Goal: Task Accomplishment & Management: Manage account settings

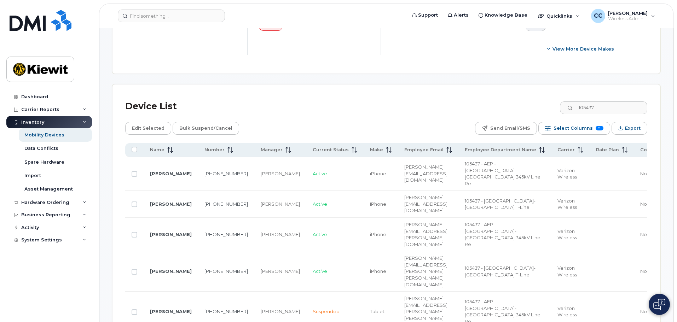
scroll to position [285, 0]
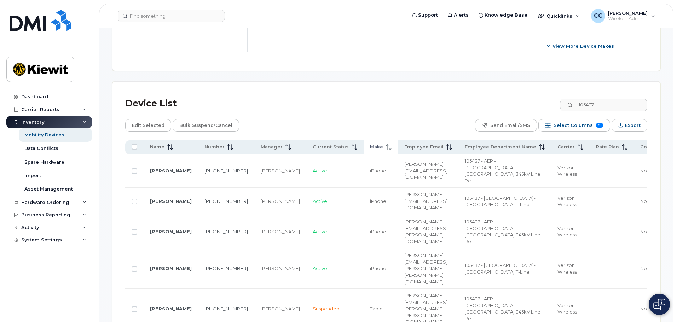
click at [386, 144] on icon at bounding box center [389, 147] width 6 height 6
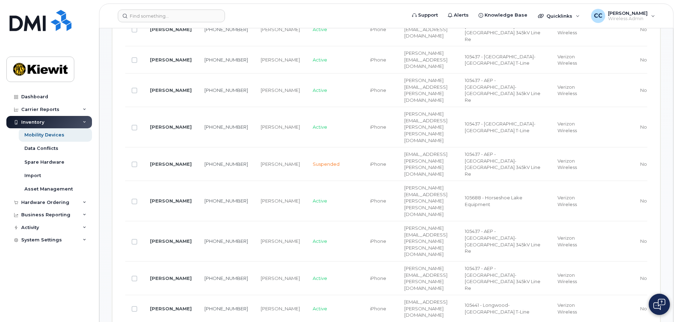
scroll to position [179, 0]
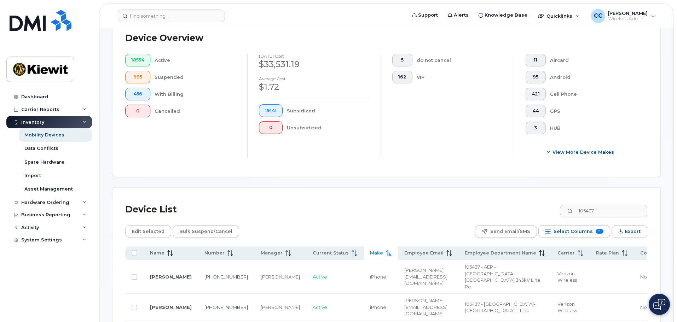
click at [386, 250] on icon at bounding box center [388, 253] width 5 height 6
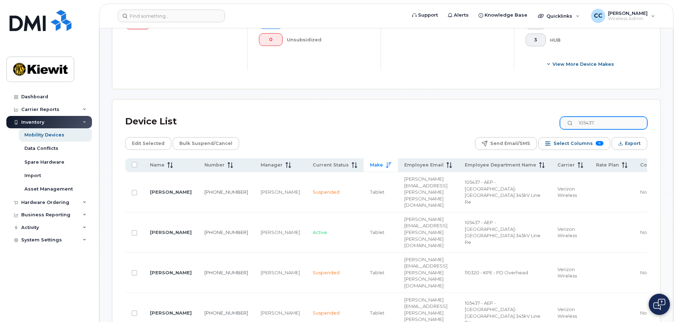
scroll to position [251, 0]
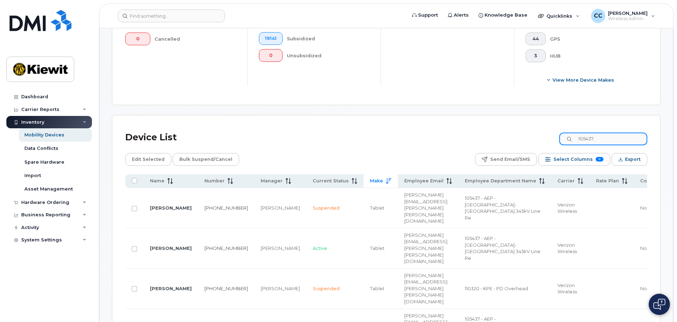
drag, startPoint x: 618, startPoint y: 133, endPoint x: 562, endPoint y: 131, distance: 55.9
click at [562, 131] on div "Device List 105437." at bounding box center [386, 137] width 522 height 18
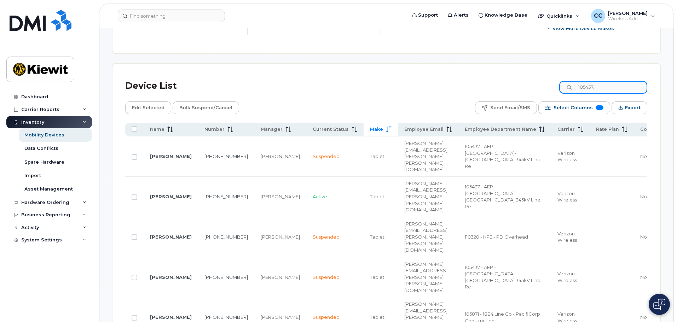
scroll to position [321, 0]
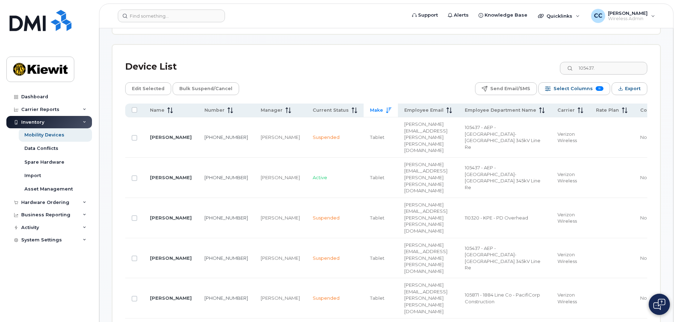
drag, startPoint x: 619, startPoint y: 61, endPoint x: 537, endPoint y: 63, distance: 81.7
click at [537, 63] on div "Device List 105437." at bounding box center [386, 67] width 522 height 18
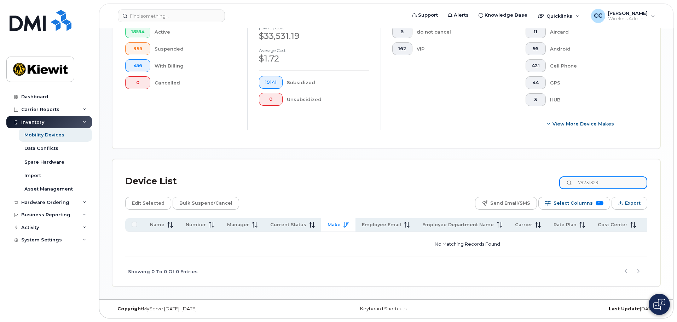
scroll to position [203, 0]
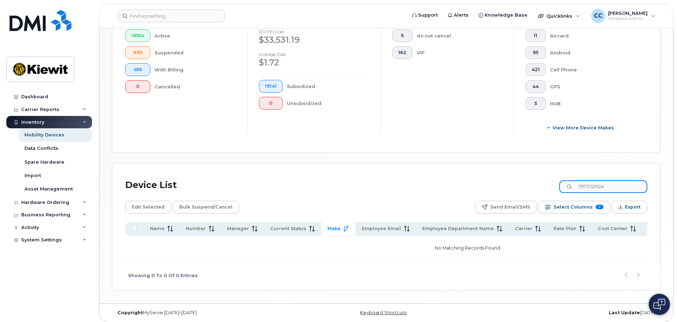
drag, startPoint x: 618, startPoint y: 178, endPoint x: 576, endPoint y: 177, distance: 41.7
click at [576, 180] on input "7973132924" at bounding box center [603, 186] width 88 height 13
type input "7973132924"
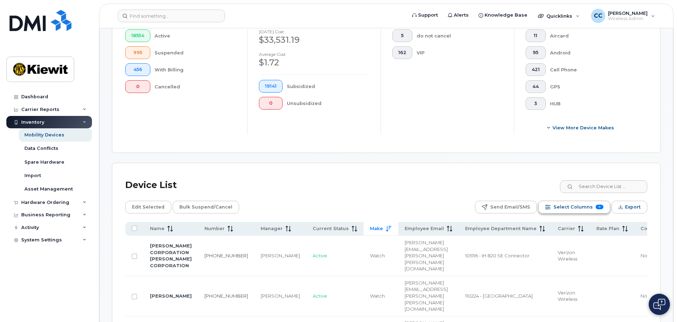
click at [587, 202] on span "Select Columns" at bounding box center [572, 207] width 39 height 11
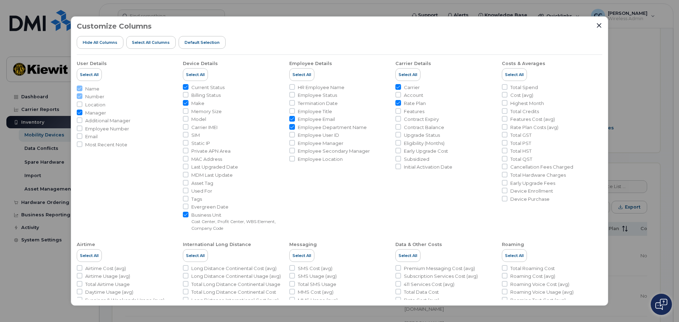
click at [326, 98] on span "Employee Status" at bounding box center [317, 95] width 39 height 7
click at [295, 98] on input "Employee Status" at bounding box center [292, 95] width 6 height 6
checkbox input "true"
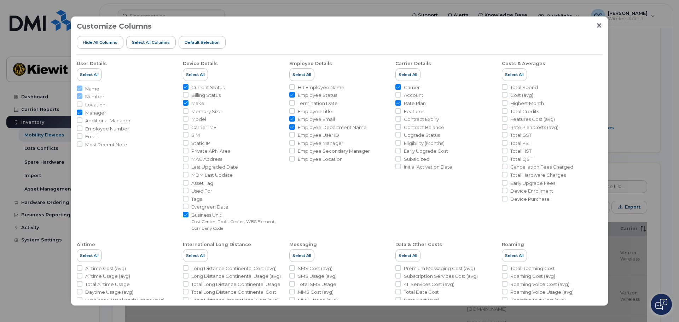
click at [335, 87] on span "HR Employee Name" at bounding box center [321, 87] width 47 height 7
click at [295, 87] on input "HR Employee Name" at bounding box center [292, 87] width 6 height 6
checkbox input "true"
click at [598, 28] on icon "Close" at bounding box center [599, 26] width 6 height 6
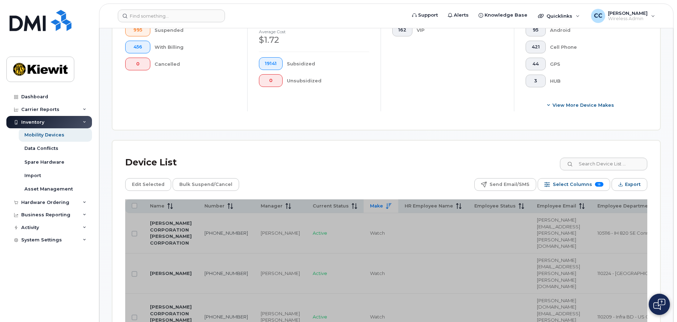
scroll to position [238, 0]
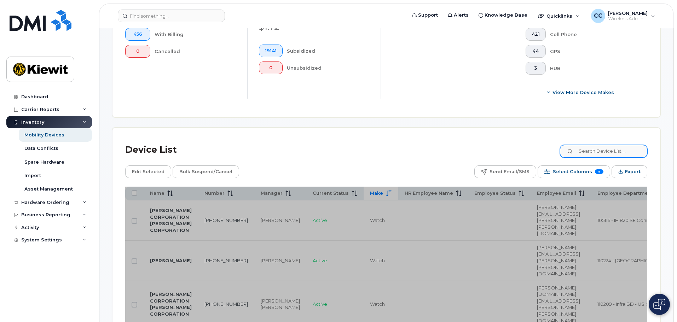
click at [602, 141] on div "Device List" at bounding box center [386, 150] width 522 height 18
click at [600, 145] on input at bounding box center [603, 151] width 88 height 13
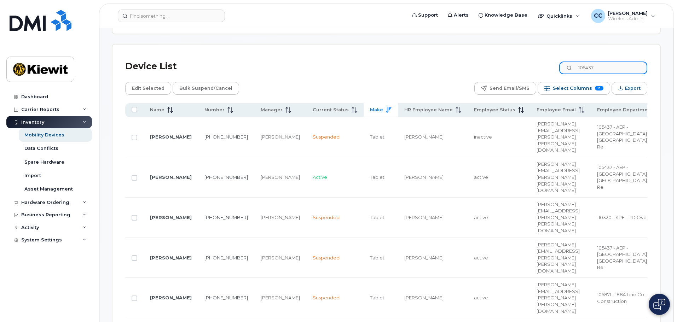
scroll to position [309, 0]
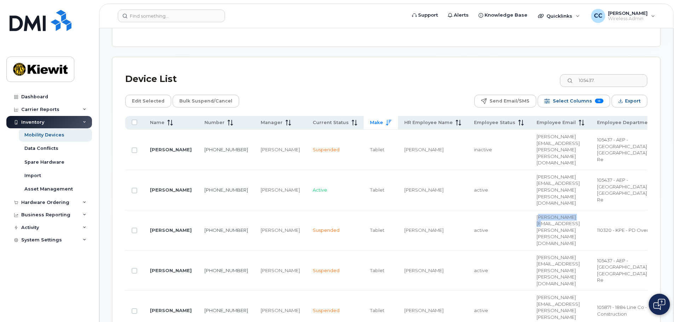
drag, startPoint x: 547, startPoint y: 176, endPoint x: 502, endPoint y: 175, distance: 45.6
click at [537, 214] on span "JAKE.OBRYAN@KIEWIT.COM" at bounding box center [558, 230] width 43 height 32
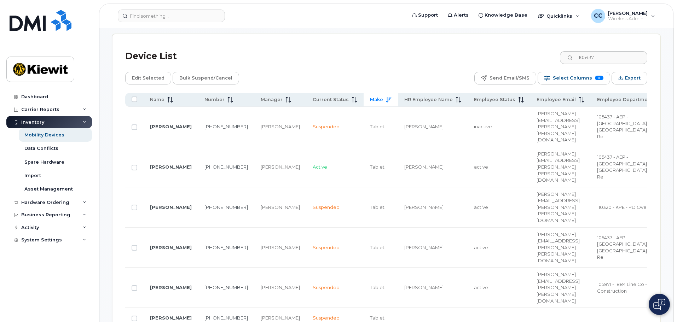
scroll to position [344, 0]
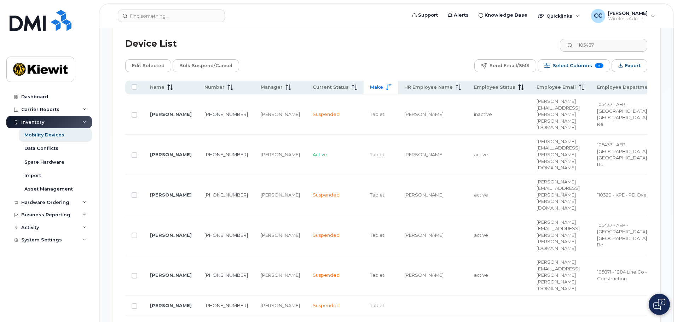
click at [482, 42] on div "Device List 105437." at bounding box center [386, 44] width 522 height 18
drag, startPoint x: 604, startPoint y: 38, endPoint x: 556, endPoint y: 41, distance: 48.2
click at [557, 41] on div "Device List 105437." at bounding box center [386, 44] width 522 height 18
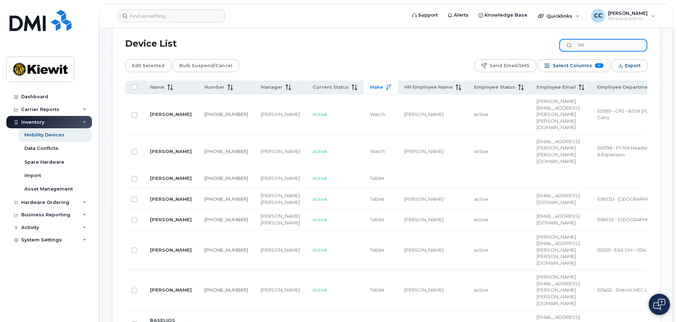
type input "9"
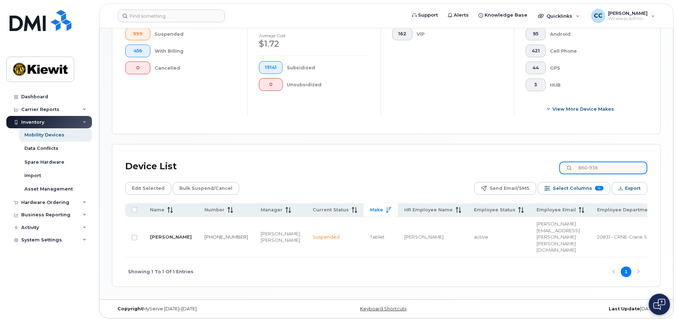
scroll to position [211, 0]
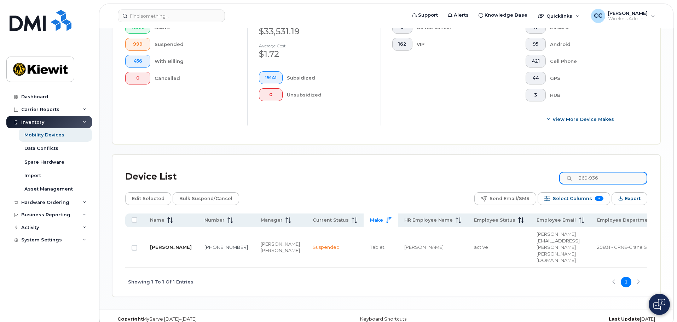
type input "860-936"
click at [159, 244] on link "[PERSON_NAME]" at bounding box center [171, 247] width 42 height 6
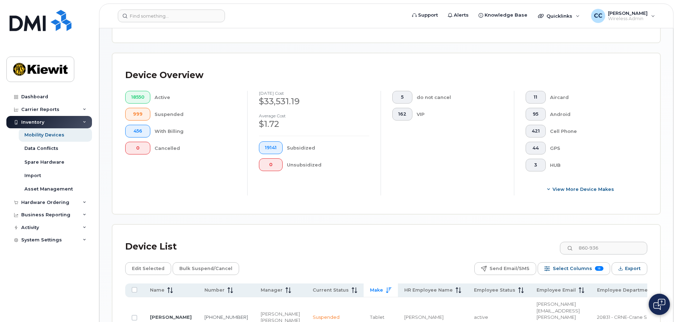
scroll to position [177, 0]
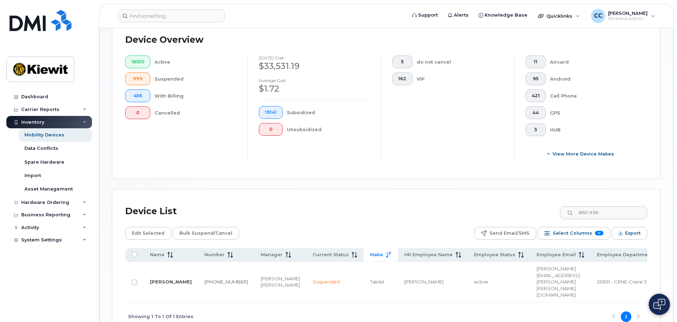
drag, startPoint x: 234, startPoint y: 275, endPoint x: 243, endPoint y: 275, distance: 8.1
click at [261, 282] on div "Nathaniel Meronk" at bounding box center [280, 285] width 39 height 7
click at [134, 280] on input "Row Unselected" at bounding box center [135, 283] width 6 height 6
checkbox input "true"
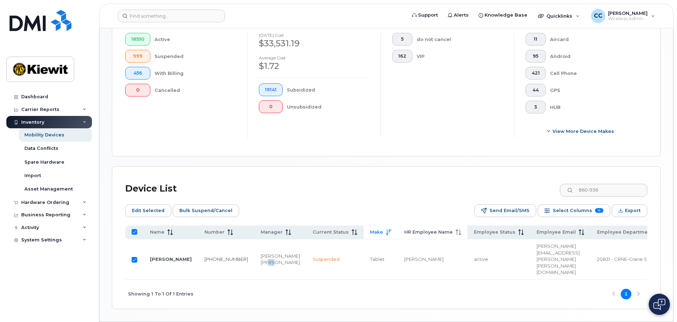
scroll to position [211, 0]
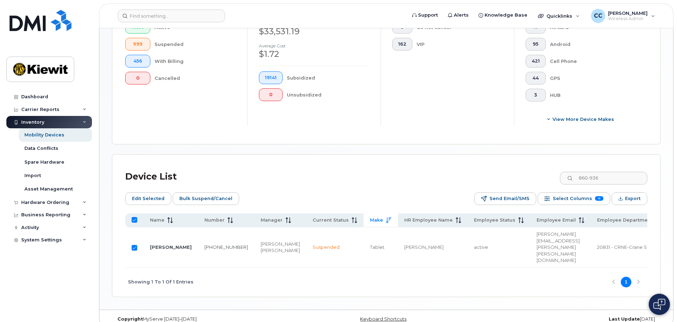
click at [530, 239] on td "860-936-1921" at bounding box center [560, 247] width 60 height 40
click at [204, 244] on link "860-936-1921" at bounding box center [226, 247] width 44 height 6
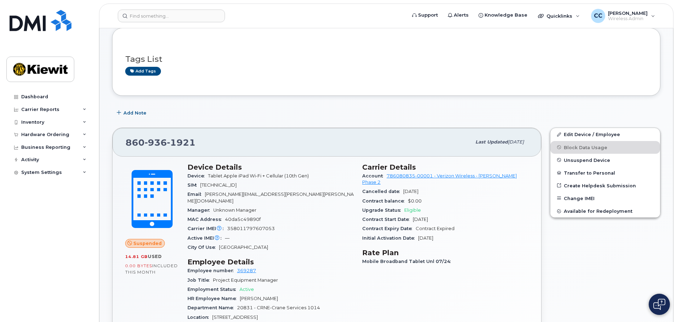
scroll to position [106, 0]
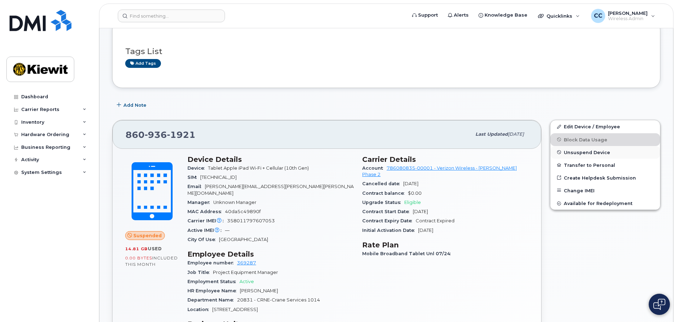
click at [595, 153] on span "Unsuspend Device" at bounding box center [587, 152] width 46 height 5
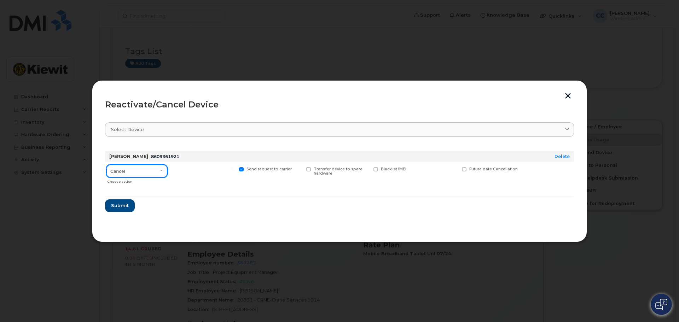
click at [156, 171] on select "Cancel Reactivate" at bounding box center [136, 171] width 61 height 13
select select "[object Object]"
click at [106, 165] on select "Cancel Reactivate" at bounding box center [136, 171] width 61 height 13
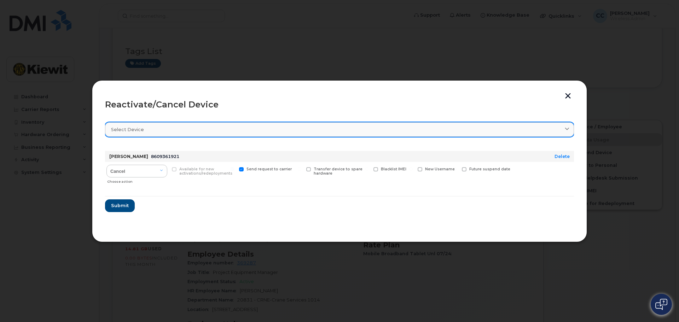
click at [386, 128] on div "Select device" at bounding box center [339, 129] width 457 height 7
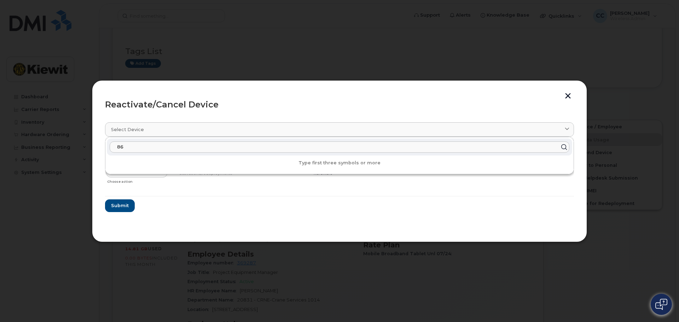
type input "860"
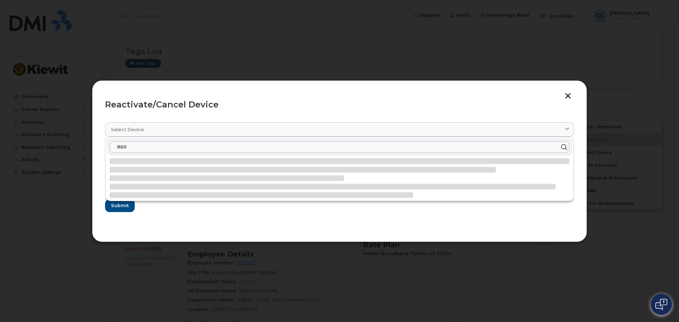
click at [494, 92] on div "Reactivate/Cancel Device Select device 860 ALAN LAUBERT 8609361921 Delete Cance…" at bounding box center [339, 161] width 495 height 162
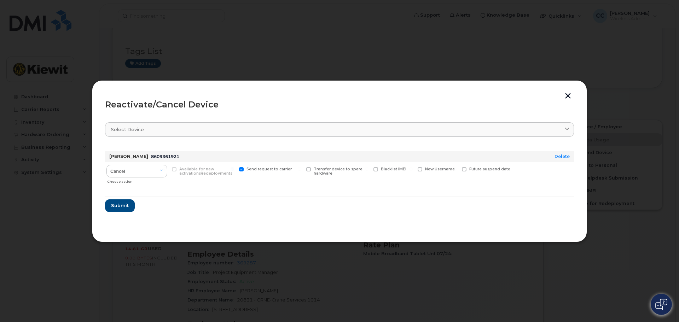
click at [566, 98] on button "button" at bounding box center [568, 96] width 11 height 7
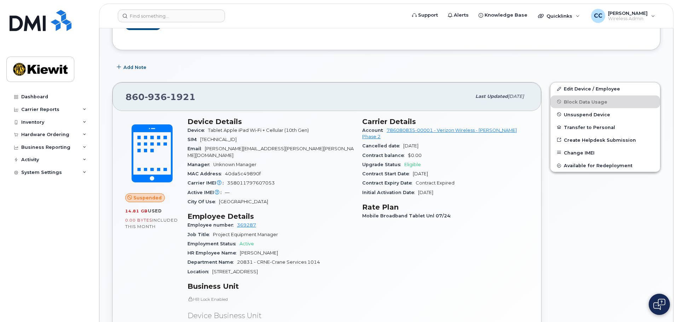
scroll to position [141, 0]
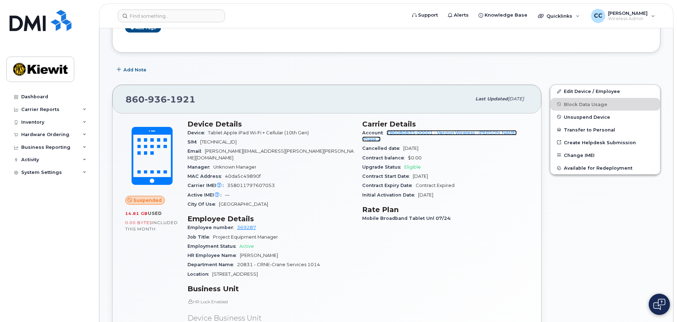
click at [445, 132] on link "786080835-00001 - Verizon Wireless - Kiewit Phase 2" at bounding box center [439, 136] width 155 height 12
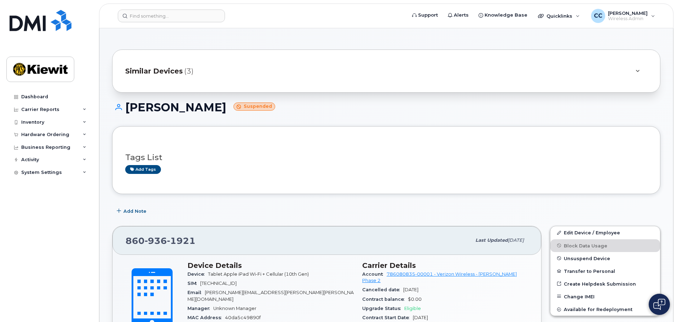
click at [635, 72] on div at bounding box center [637, 71] width 8 height 8
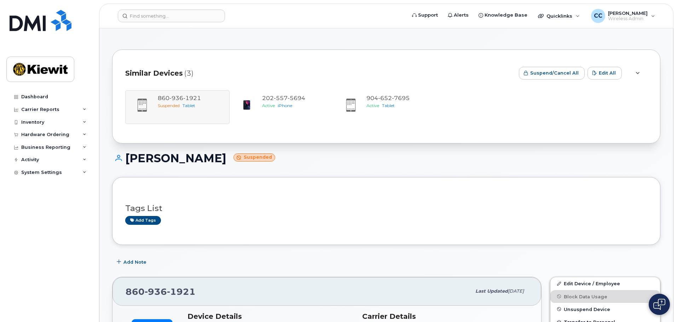
click at [637, 72] on icon at bounding box center [638, 73] width 4 height 5
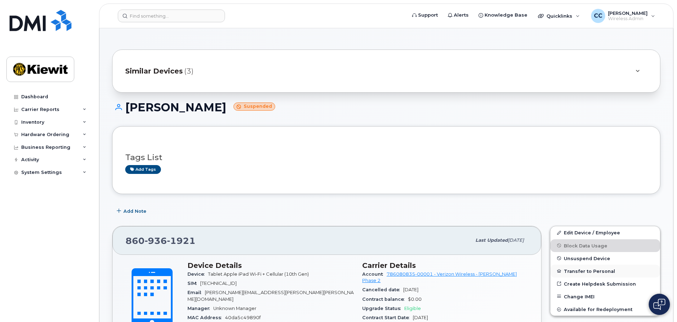
click at [597, 271] on button "Transfer to Personal" at bounding box center [605, 271] width 110 height 13
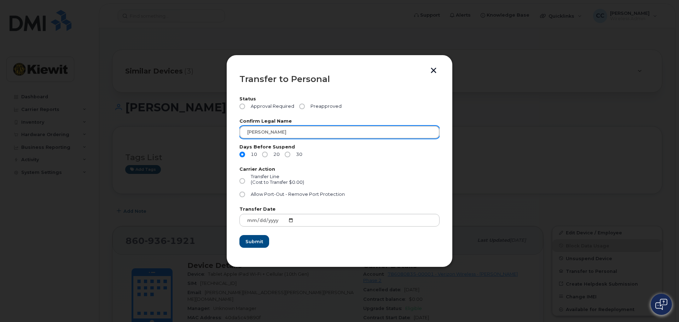
drag, startPoint x: 318, startPoint y: 132, endPoint x: 224, endPoint y: 136, distance: 93.8
click at [224, 136] on div "Transfer to Personal Status Approval Required Preapproved Confirm Legal Name AL…" at bounding box center [339, 161] width 679 height 322
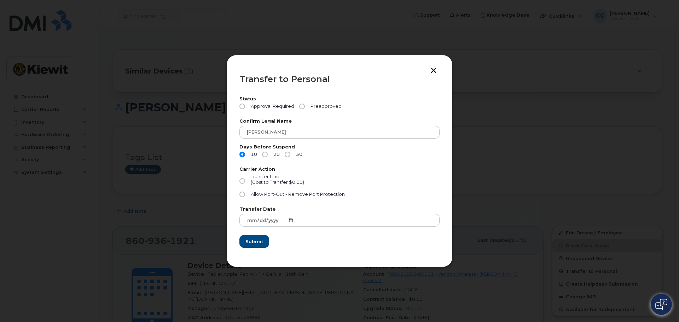
drag, startPoint x: 509, startPoint y: 179, endPoint x: 492, endPoint y: 164, distance: 22.8
click at [509, 179] on div at bounding box center [339, 161] width 679 height 322
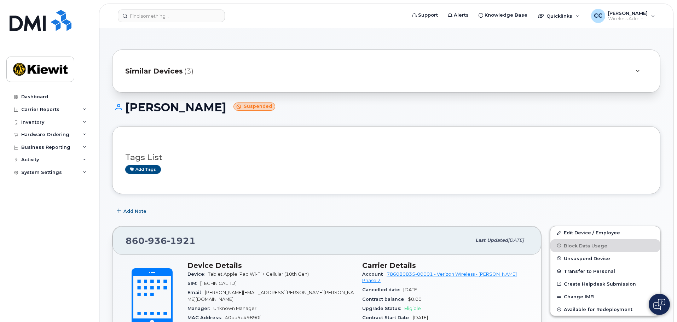
click at [187, 103] on h1 "ALAN LAUBERT Suspended" at bounding box center [386, 107] width 548 height 12
click at [209, 108] on h1 "ALAN LAUBERT Suspended" at bounding box center [386, 107] width 548 height 12
click at [598, 261] on span "Unsuspend Device" at bounding box center [587, 258] width 46 height 5
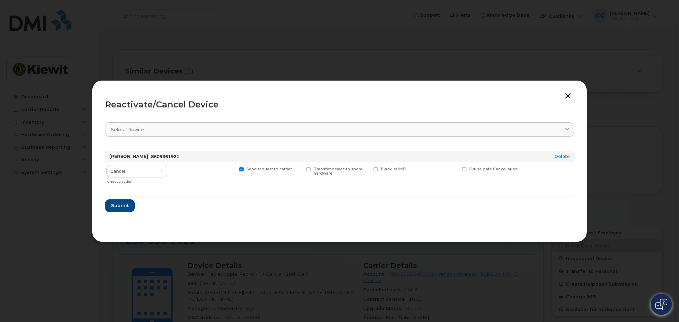
drag, startPoint x: 291, startPoint y: 87, endPoint x: 314, endPoint y: 85, distance: 23.5
click at [314, 85] on div "Reactivate/Cancel Device Select device Type first three symbols or more ALAN LA…" at bounding box center [339, 161] width 495 height 162
click at [161, 171] on select "Cancel Reactivate" at bounding box center [136, 171] width 61 height 13
select select "[object Object]"
click at [106, 165] on select "Cancel Reactivate" at bounding box center [136, 171] width 61 height 13
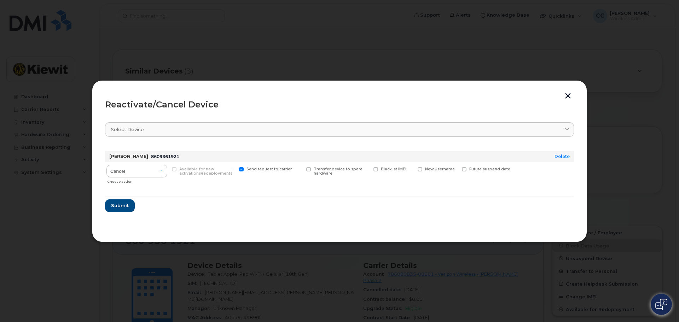
drag, startPoint x: 189, startPoint y: 197, endPoint x: 184, endPoint y: 198, distance: 4.7
click at [189, 197] on form "ALAN LAUBERT 8609361921 Delete Cancel Reactivate Choose action Available for ne…" at bounding box center [339, 178] width 469 height 67
drag, startPoint x: 124, startPoint y: 205, endPoint x: 197, endPoint y: 210, distance: 73.4
click at [197, 210] on form "ALAN LAUBERT 8609361921 Delete Cancel Reactivate Choose action Available for ne…" at bounding box center [339, 178] width 469 height 67
click at [127, 208] on span "Submit" at bounding box center [120, 205] width 18 height 7
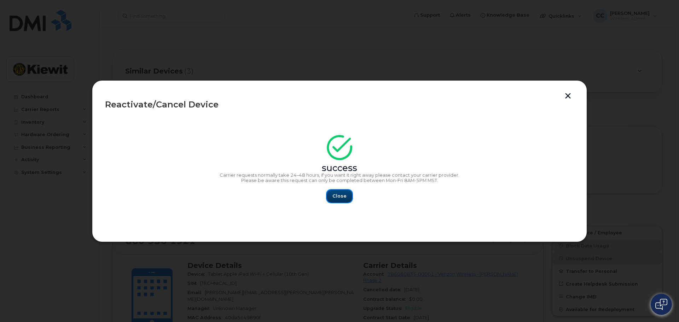
click at [341, 198] on span "Close" at bounding box center [339, 196] width 14 height 7
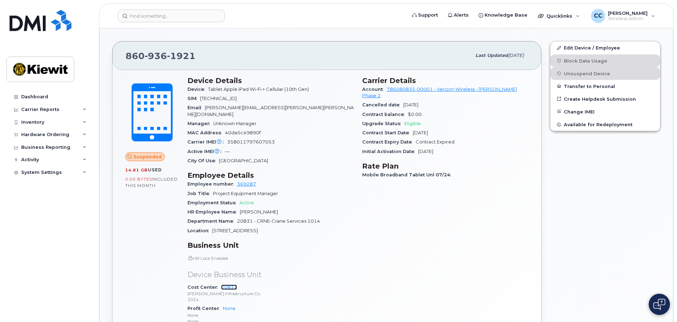
scroll to position [177, 0]
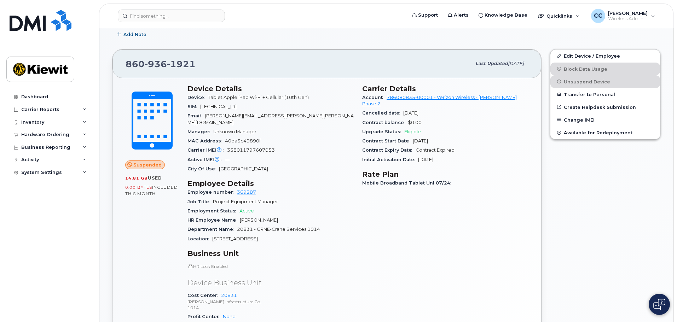
click at [167, 67] on span "936" at bounding box center [181, 64] width 29 height 11
click at [244, 190] on link "369287" at bounding box center [246, 192] width 19 height 5
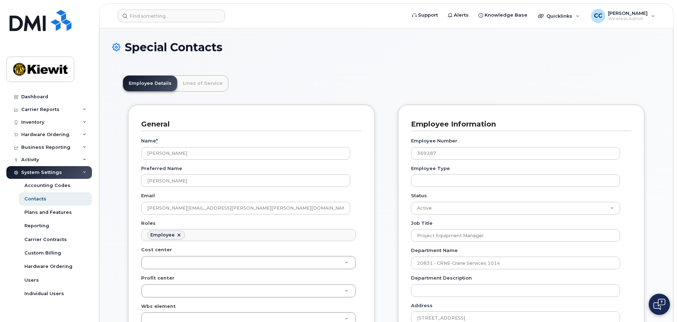
scroll to position [21, 0]
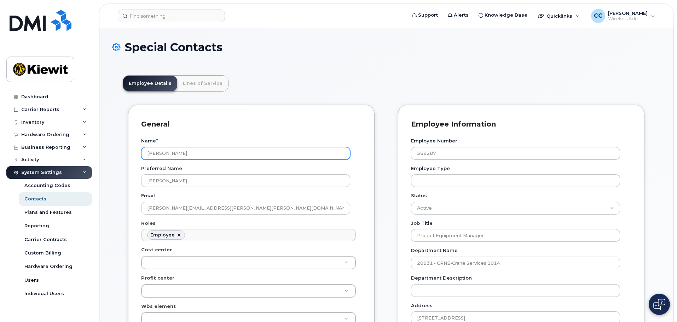
drag, startPoint x: 213, startPoint y: 152, endPoint x: 147, endPoint y: 154, distance: 65.8
click at [147, 154] on input "[PERSON_NAME]" at bounding box center [245, 153] width 209 height 13
type input "[PERSON_NAME]"
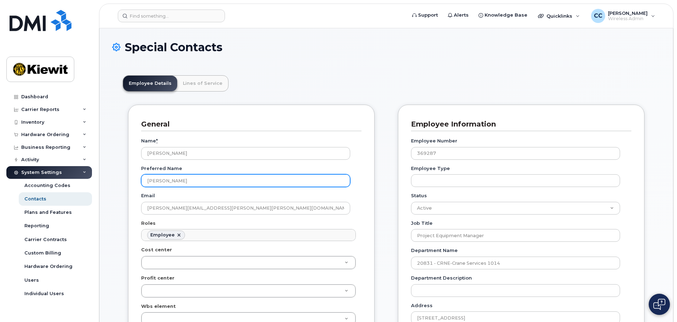
drag, startPoint x: 222, startPoint y: 181, endPoint x: 131, endPoint y: 182, distance: 91.3
click at [131, 182] on div "General Name * [PERSON_NAME] Preferred Name [PERSON_NAME] Email [PERSON_NAME][E…" at bounding box center [251, 299] width 247 height 388
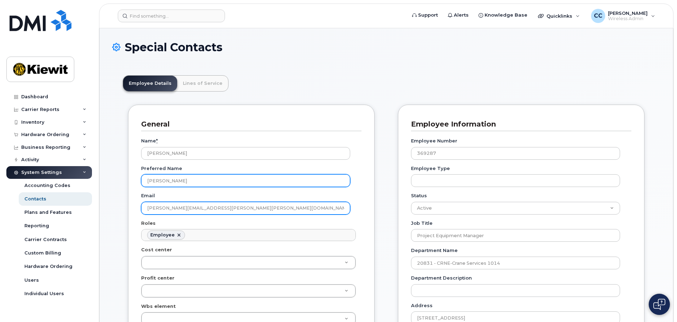
type input "[PERSON_NAME]"
drag, startPoint x: 222, startPoint y: 209, endPoint x: 118, endPoint y: 215, distance: 104.2
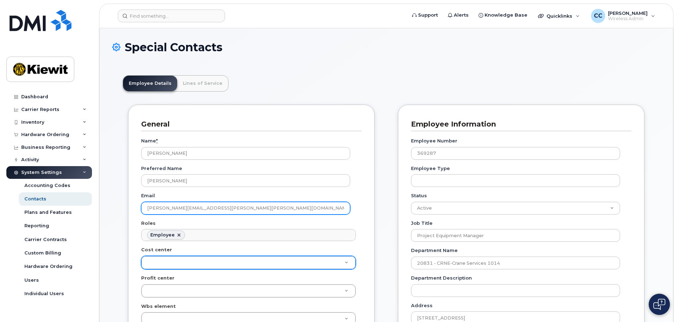
type input "[PERSON_NAME][EMAIL_ADDRESS][PERSON_NAME][PERSON_NAME][DOMAIN_NAME]"
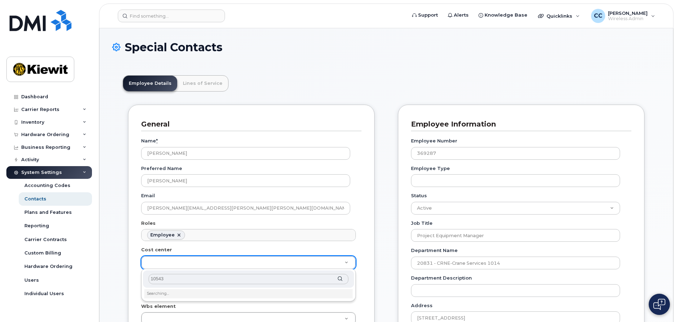
type input "105437"
type input "30562765"
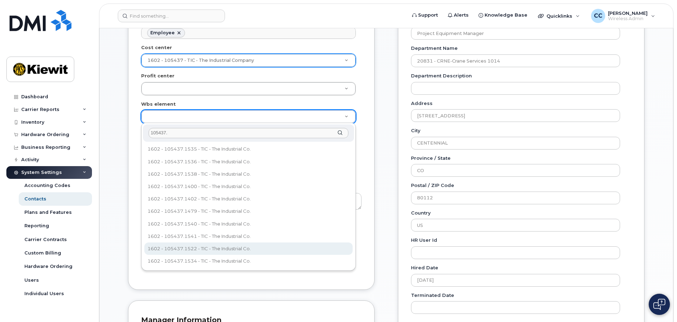
scroll to position [106, 0]
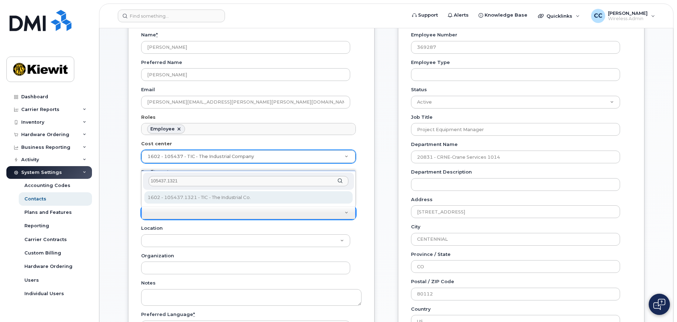
type input "105437.1321"
type input "30147613"
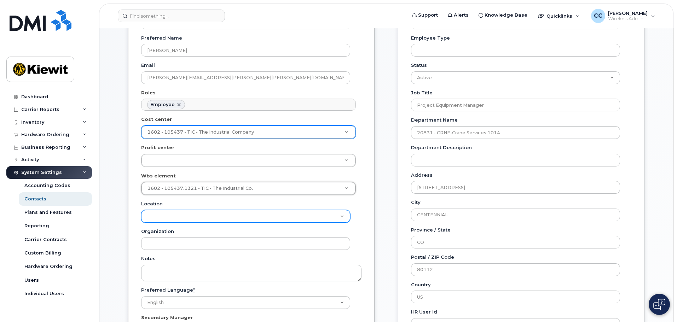
scroll to position [141, 0]
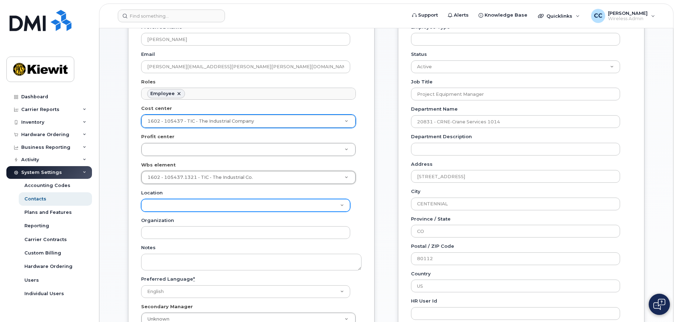
click at [238, 207] on select "Location" at bounding box center [245, 205] width 209 height 13
click at [331, 194] on div "Location" at bounding box center [248, 201] width 215 height 22
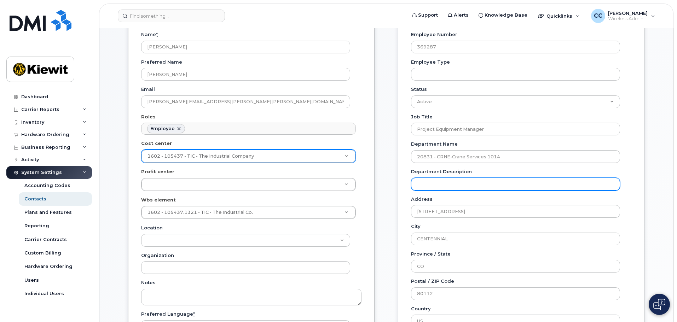
scroll to position [106, 0]
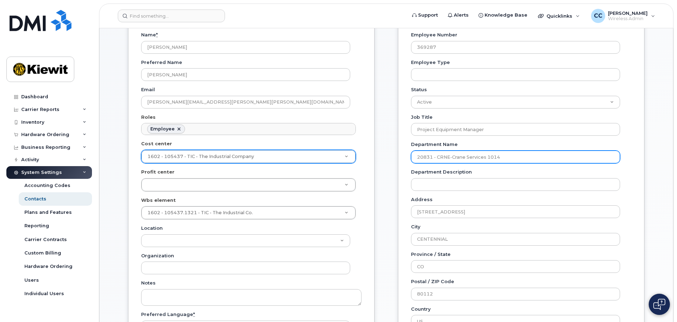
click at [495, 154] on input "20831 - CRNE-Crane Services 1014" at bounding box center [515, 157] width 209 height 13
drag, startPoint x: 504, startPoint y: 156, endPoint x: 387, endPoint y: 163, distance: 117.6
click at [387, 163] on div "General Name * [PERSON_NAME] Preferred Name [PERSON_NAME] Email [PERSON_NAME][E…" at bounding box center [386, 256] width 527 height 515
type input "105437"
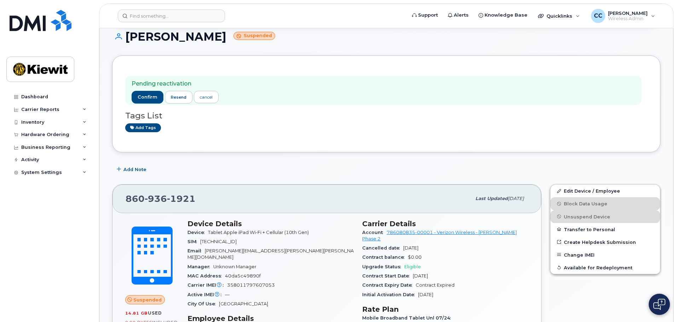
scroll to position [106, 0]
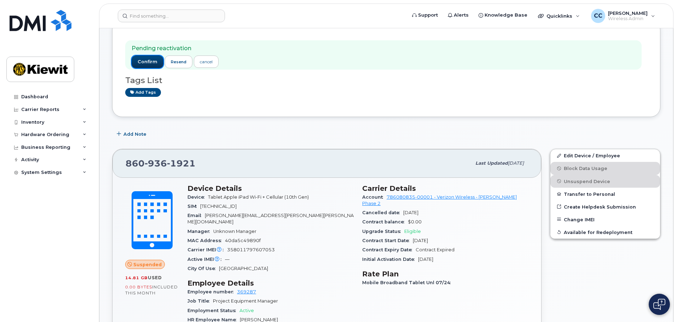
click at [144, 62] on span "confirm" at bounding box center [148, 62] width 20 height 6
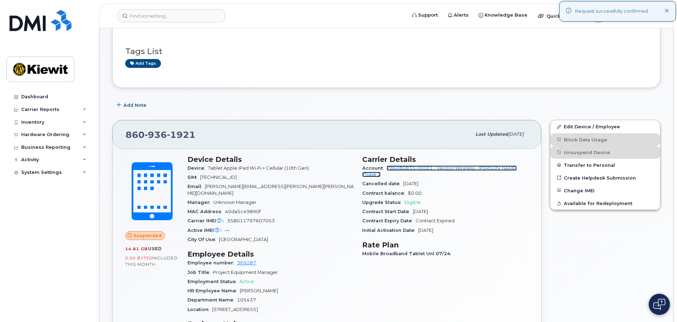
click at [441, 169] on link "786080835-00001 - Verizon Wireless - [PERSON_NAME] Phase 2" at bounding box center [439, 172] width 155 height 12
click at [244, 260] on link "369287" at bounding box center [246, 262] width 19 height 5
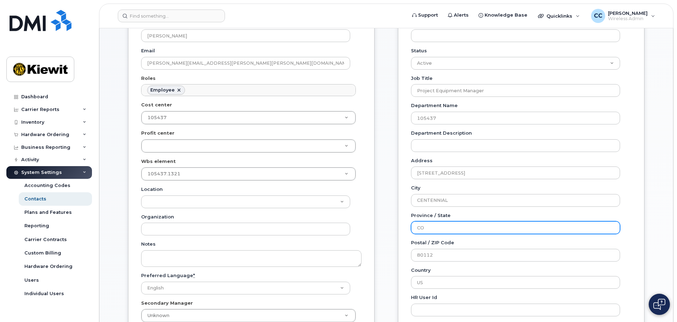
scroll to position [141, 0]
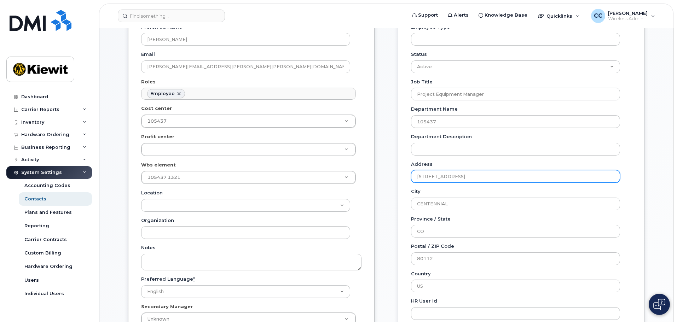
drag, startPoint x: 483, startPoint y: 179, endPoint x: 390, endPoint y: 184, distance: 93.1
click at [390, 184] on div "General Name * [PERSON_NAME] Preferred Name [PERSON_NAME] Email [PERSON_NAME][E…" at bounding box center [386, 220] width 527 height 515
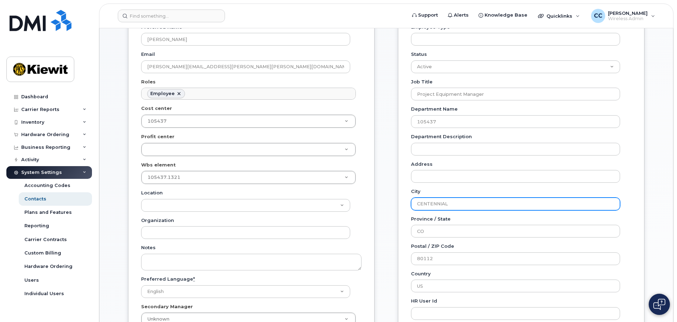
drag, startPoint x: 453, startPoint y: 204, endPoint x: 376, endPoint y: 208, distance: 76.5
click at [376, 208] on div "General Name * [PERSON_NAME] Preferred Name [PERSON_NAME] Email [PERSON_NAME][E…" at bounding box center [386, 220] width 527 height 515
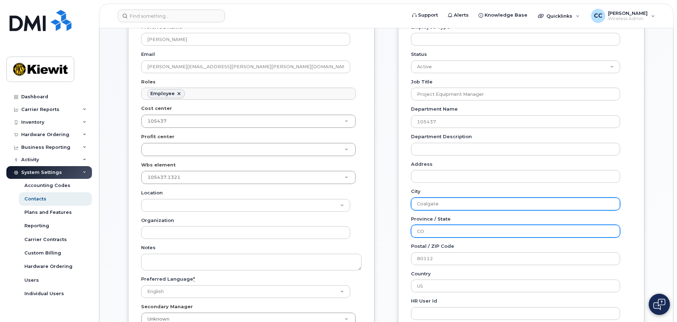
type input "Coalgate"
drag, startPoint x: 439, startPoint y: 232, endPoint x: 401, endPoint y: 236, distance: 38.0
click at [390, 237] on div "General Name * [PERSON_NAME] Preferred Name [PERSON_NAME] Email [PERSON_NAME][E…" at bounding box center [386, 220] width 527 height 515
type input "OK"
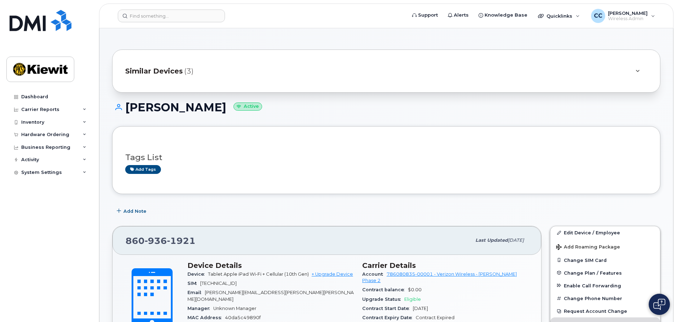
scroll to position [177, 0]
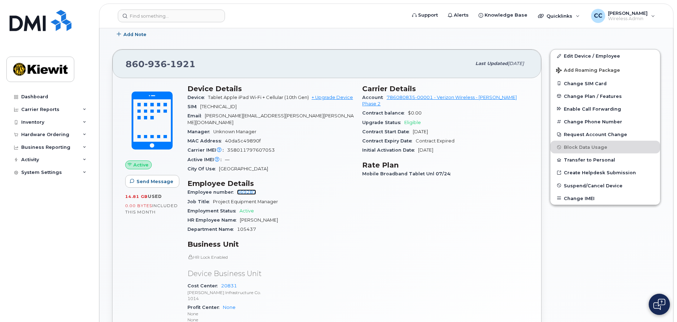
click at [246, 190] on link "369287" at bounding box center [246, 192] width 19 height 5
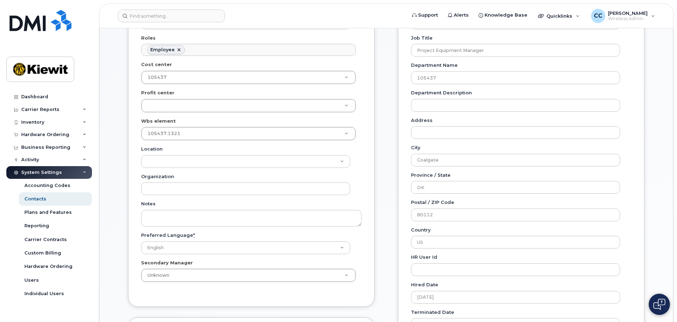
scroll to position [212, 0]
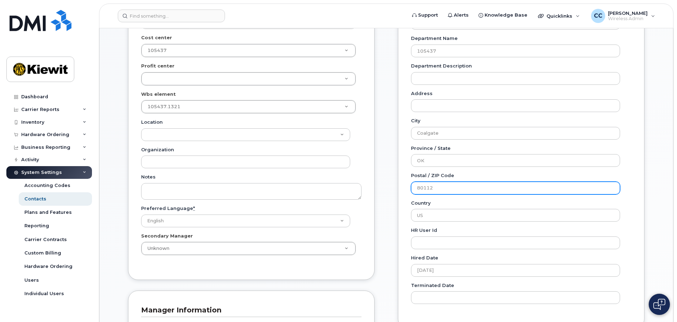
drag, startPoint x: 441, startPoint y: 190, endPoint x: 361, endPoint y: 192, distance: 79.2
click at [361, 192] on div "General Name * Richard Kluck Preferred Name Jake Email Richard.Kluck@kiewit.com…" at bounding box center [386, 149] width 527 height 515
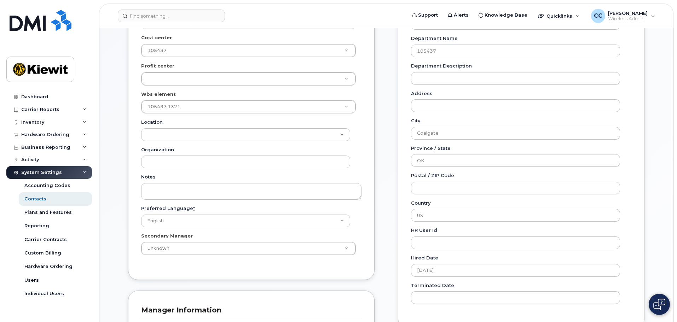
click at [405, 194] on div "Employee Information Employee Number 369287 Employee Type Status Active On-Leav…" at bounding box center [521, 110] width 247 height 436
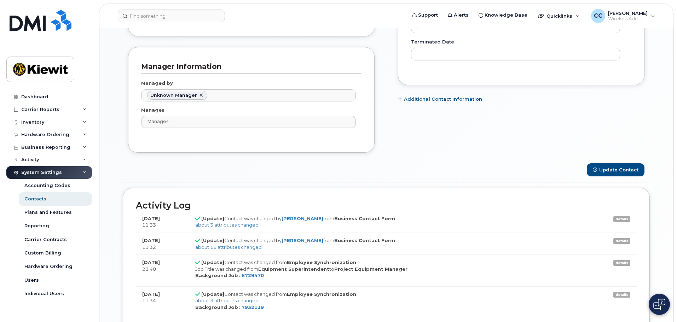
scroll to position [460, 0]
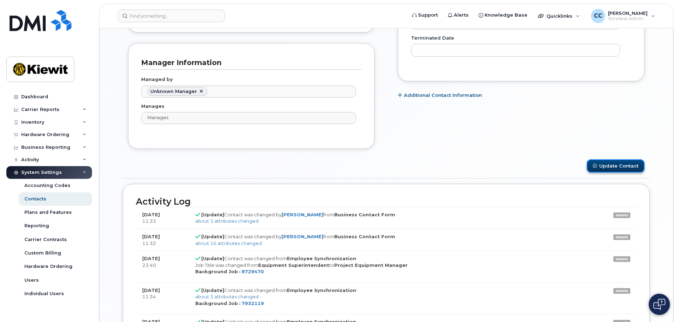
click at [610, 166] on button "Update Contact" at bounding box center [616, 166] width 58 height 13
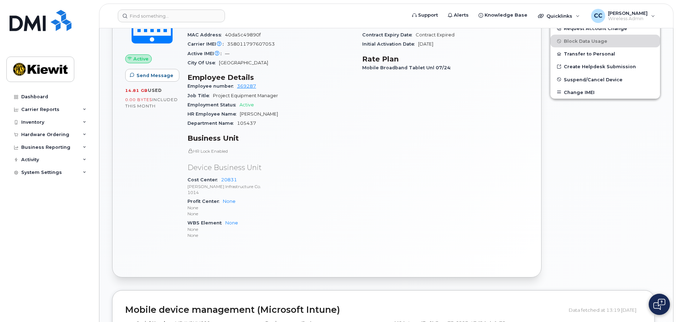
scroll to position [318, 0]
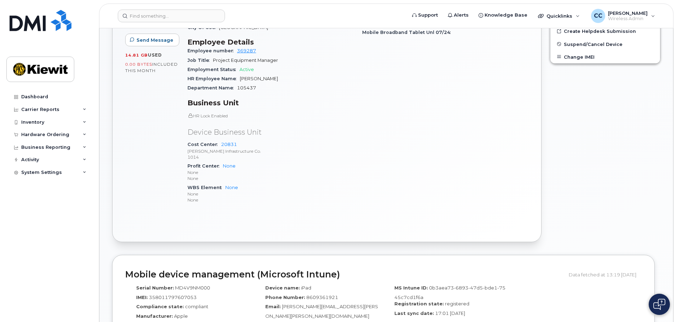
click at [214, 113] on p "HR Lock Enabled" at bounding box center [270, 116] width 166 height 6
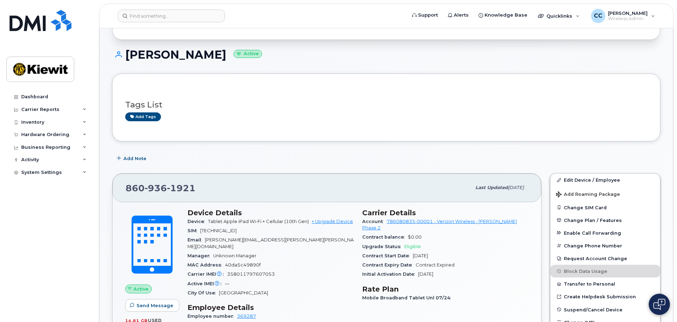
scroll to position [0, 0]
